Goal: Task Accomplishment & Management: Complete application form

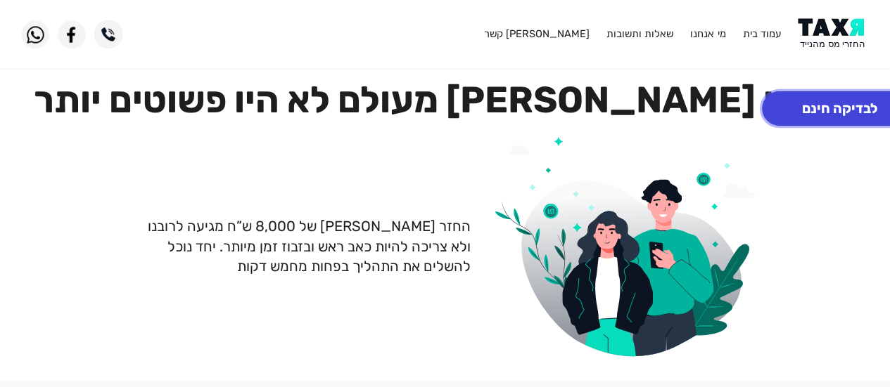
click at [839, 110] on button "לבדיקה חינם" at bounding box center [839, 108] width 155 height 34
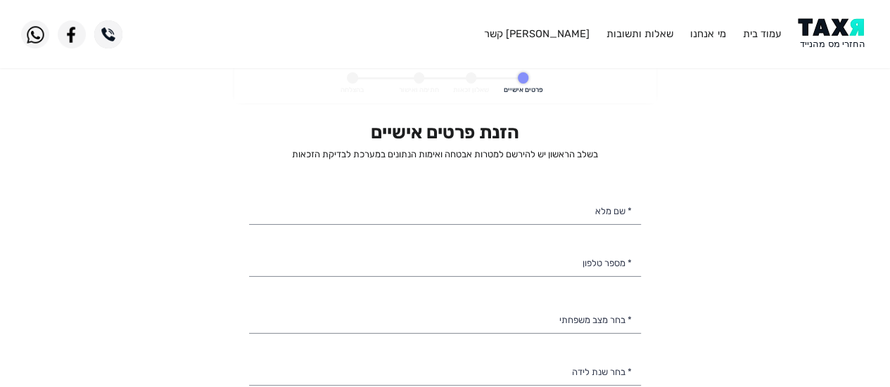
select select
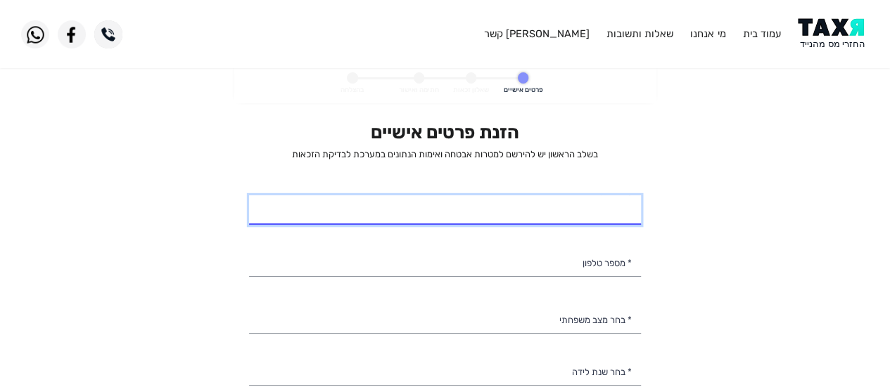
click at [525, 209] on input "* שם מלא" at bounding box center [445, 210] width 392 height 30
type input "[PERSON_NAME]"
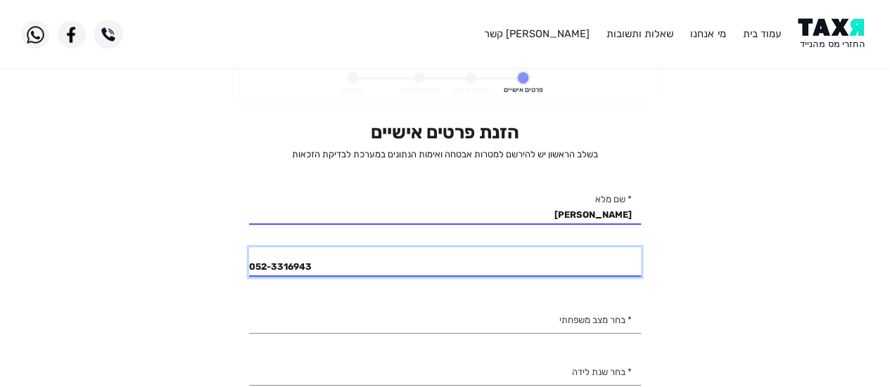
type input "052-3316943"
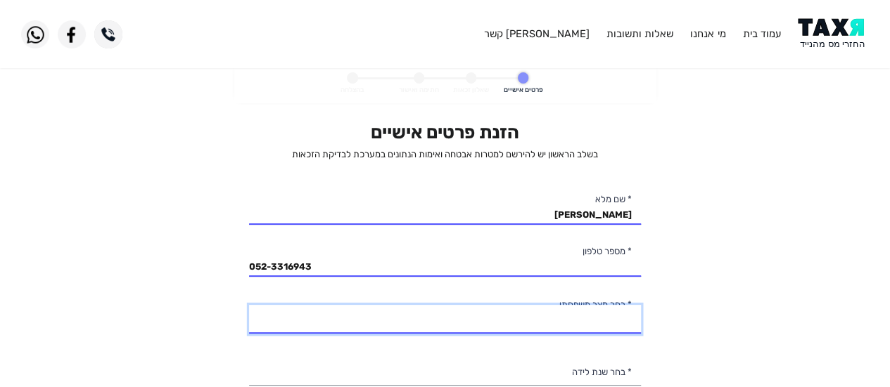
click at [525, 330] on select "רווק/ה נשוי/[PERSON_NAME]/ה אלמן/נה" at bounding box center [445, 320] width 392 height 30
select select "1: Single"
click at [249, 305] on select "רווק/ה נשוי/[PERSON_NAME]/ה אלמן/נה" at bounding box center [445, 320] width 392 height 30
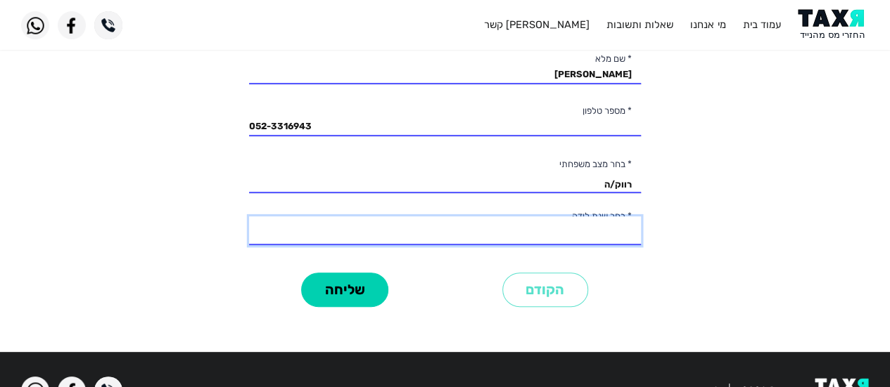
click at [604, 230] on select "2003 2002 2001 2000 1999 1998 1997 1996 1995 1994 1993 1992 1991 1990 1989 1988…" at bounding box center [445, 232] width 392 height 30
select select "16: 1988"
click at [249, 217] on select "2003 2002 2001 2000 1999 1998 1997 1996 1995 1994 1993 1992 1991 1990 1989 1988…" at bounding box center [445, 232] width 392 height 30
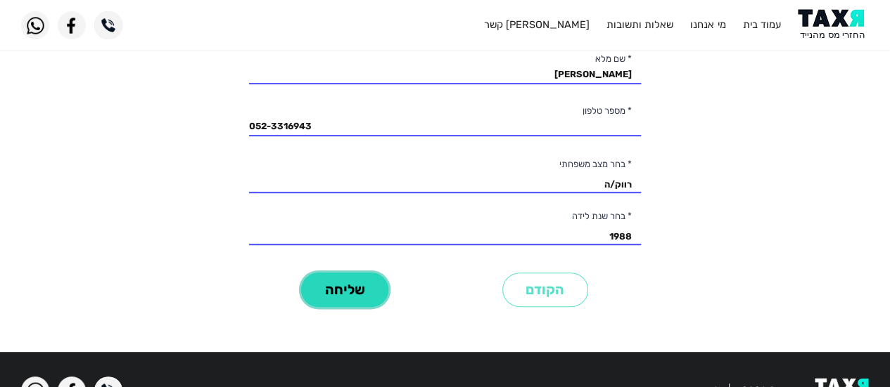
click at [333, 293] on button "שליחה" at bounding box center [344, 290] width 87 height 34
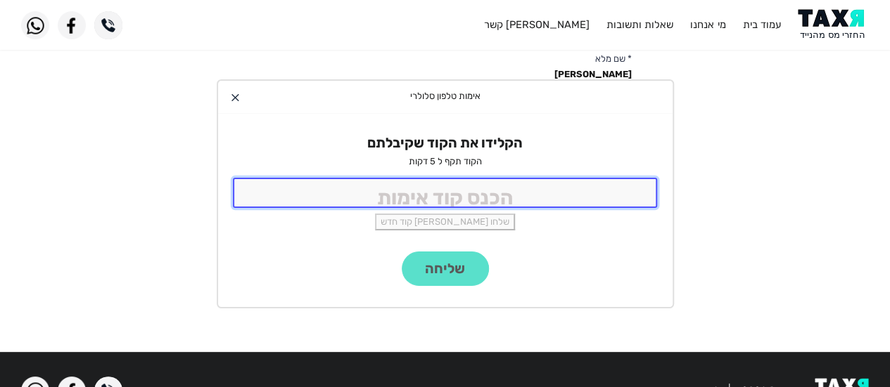
click at [499, 193] on input "tel" at bounding box center [445, 193] width 425 height 30
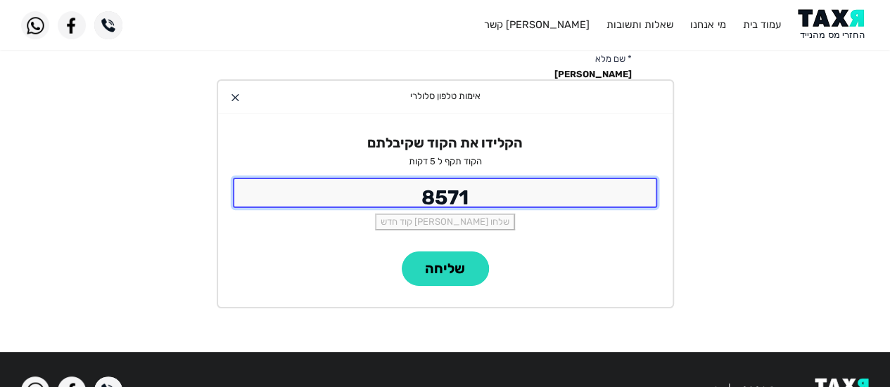
type input "8571"
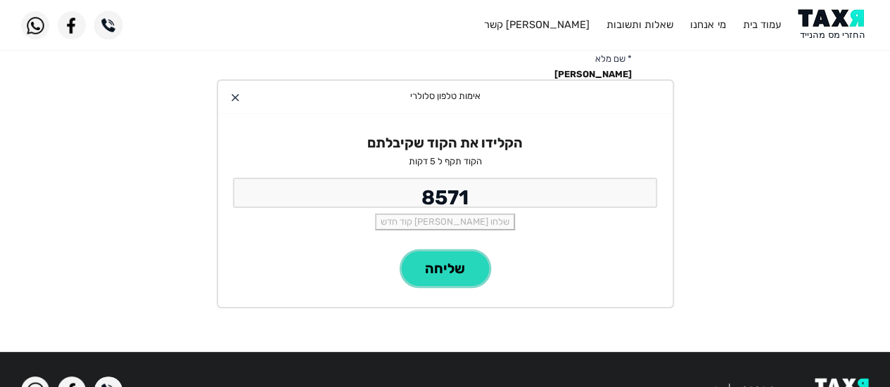
click at [461, 264] on button "שליחה" at bounding box center [445, 269] width 87 height 34
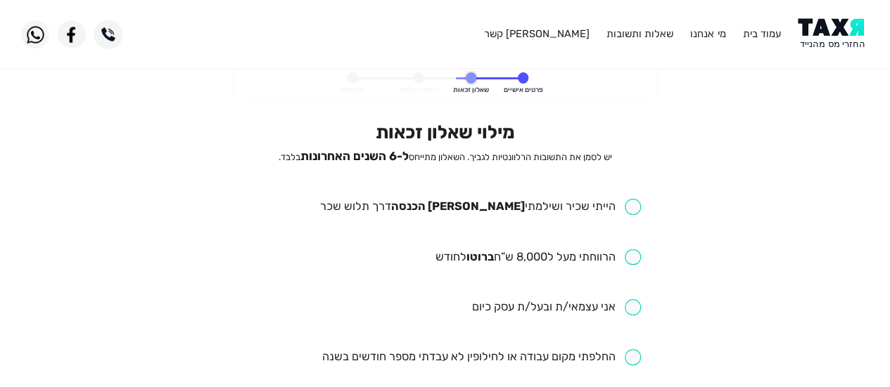
click at [630, 205] on input "checkbox" at bounding box center [479, 207] width 321 height 16
checkbox input "true"
click at [636, 258] on input "checkbox" at bounding box center [538, 258] width 206 height 16
checkbox input "true"
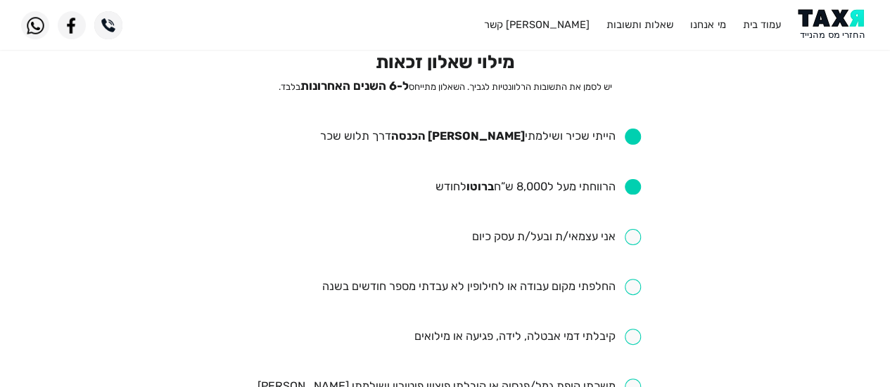
scroll to position [141, 0]
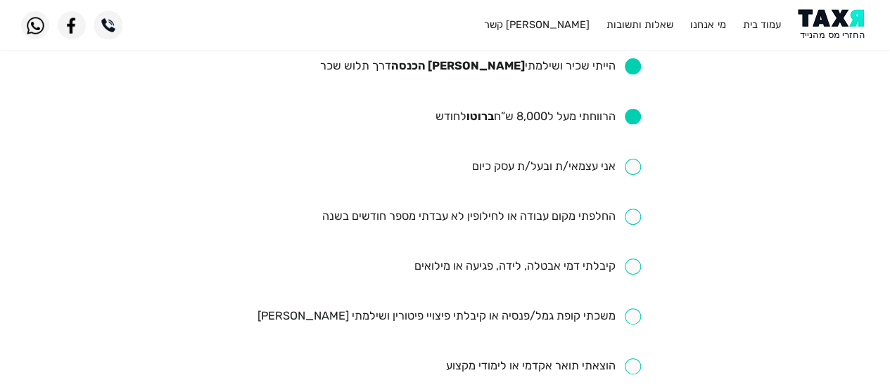
click at [632, 263] on input "checkbox" at bounding box center [526, 267] width 227 height 16
checkbox input "true"
click at [626, 314] on input "checkbox" at bounding box center [449, 317] width 384 height 16
checkbox input "true"
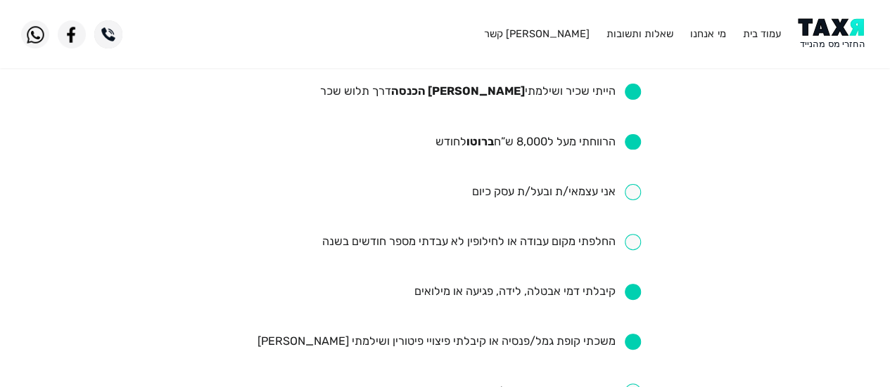
scroll to position [281, 0]
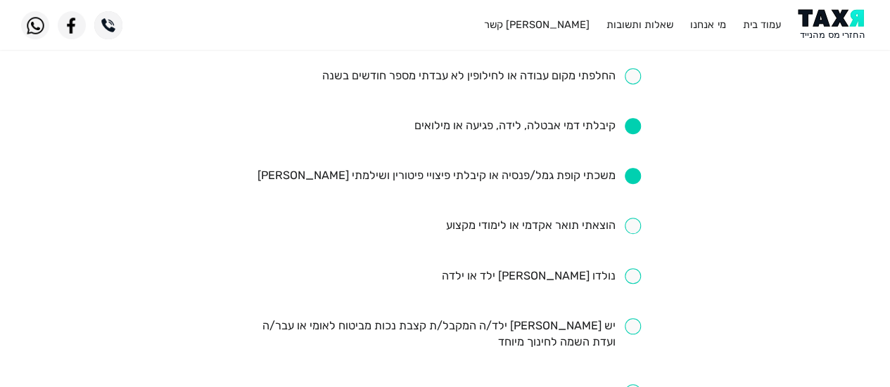
click at [631, 228] on input "checkbox" at bounding box center [542, 226] width 195 height 16
checkbox input "true"
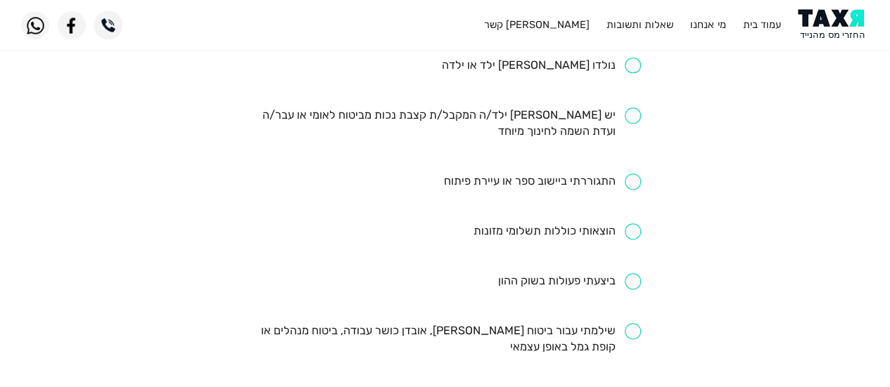
scroll to position [633, 0]
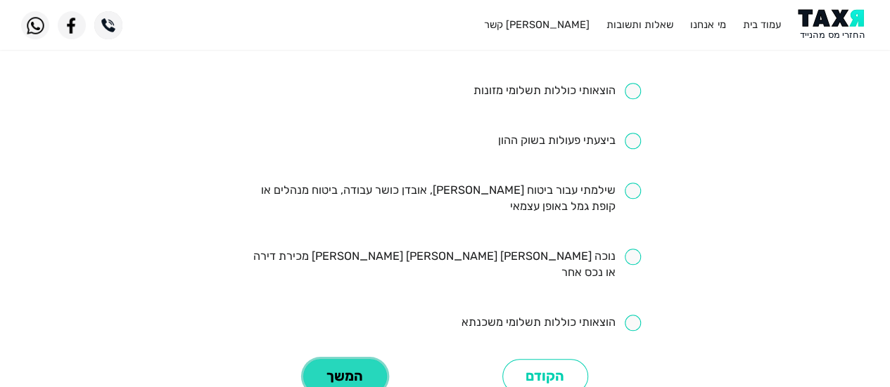
click at [341, 359] on button "המשך" at bounding box center [345, 376] width 84 height 34
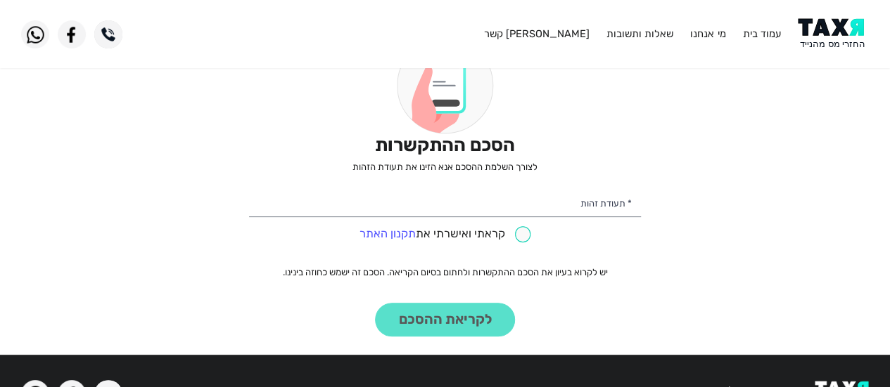
scroll to position [141, 0]
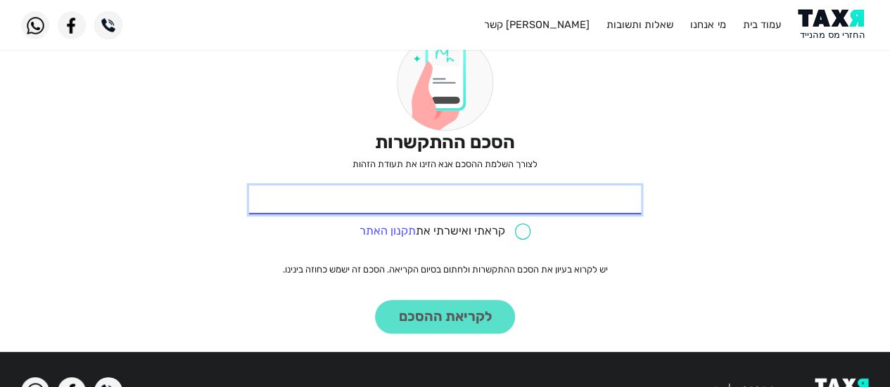
click at [459, 199] on input "* תעודת זהות" at bounding box center [445, 201] width 392 height 30
type input "200442903"
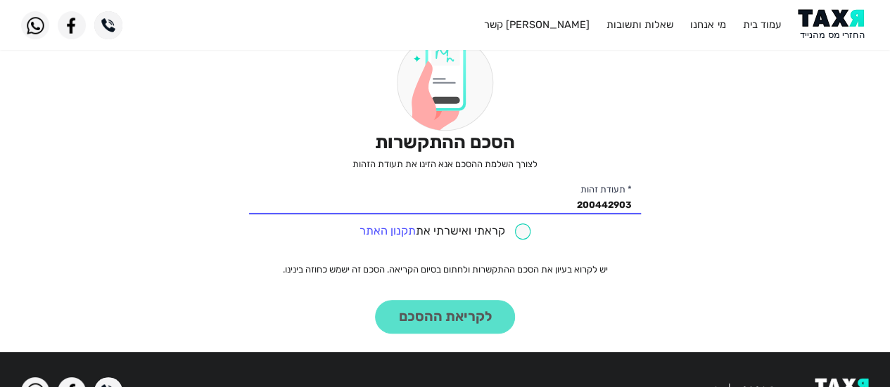
click at [522, 236] on input "checkbox" at bounding box center [445, 232] width 172 height 16
checkbox input "true"
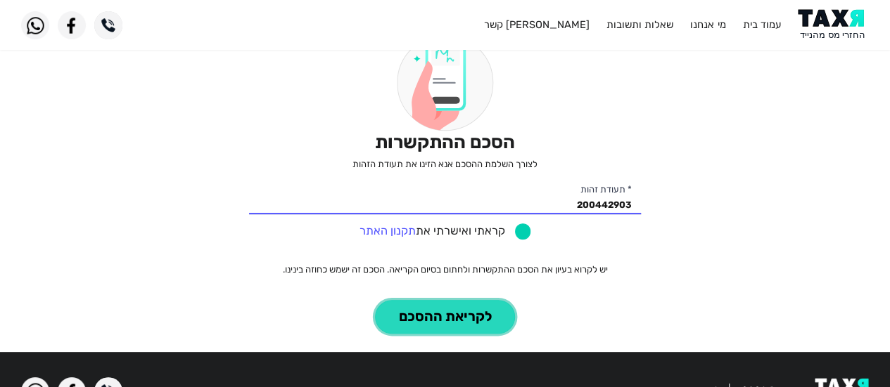
click at [450, 307] on button "לקריאת ההסכם" at bounding box center [445, 317] width 140 height 34
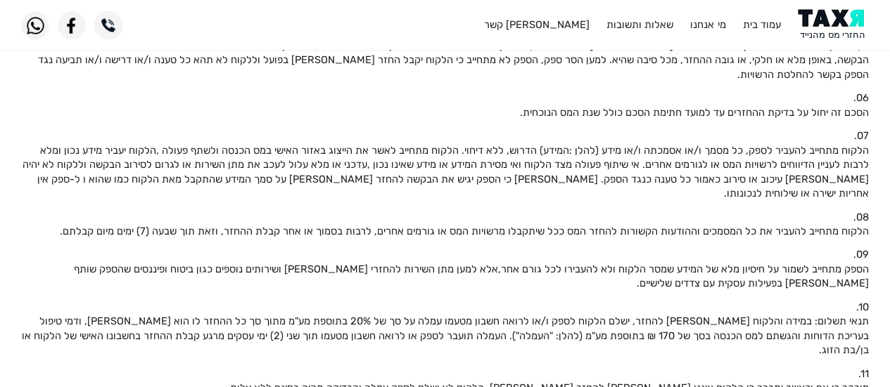
scroll to position [492, 0]
